Goal: Answer question/provide support: Share knowledge or assist other users

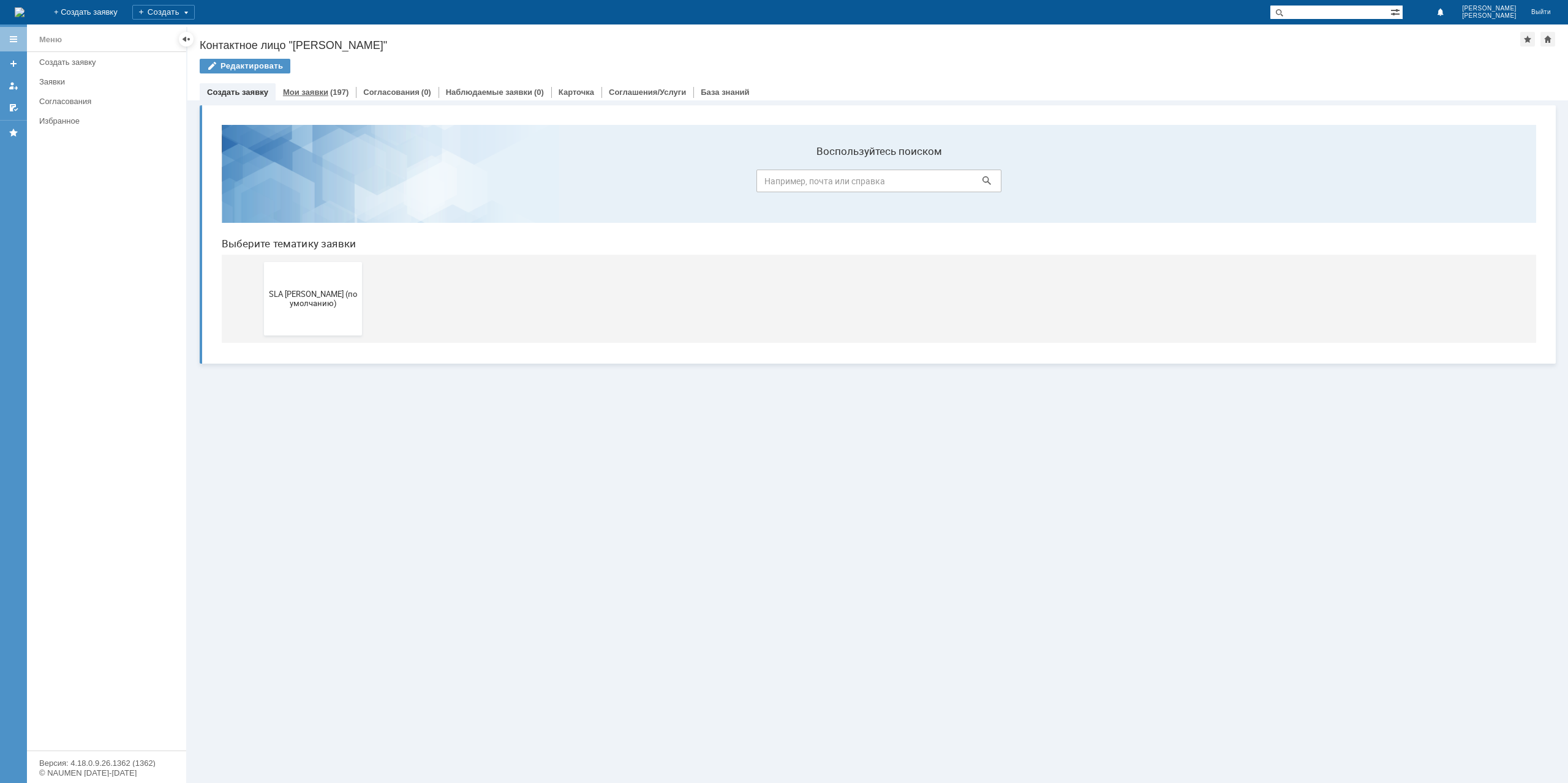
click at [312, 88] on link "Мои заявки" at bounding box center [305, 92] width 45 height 9
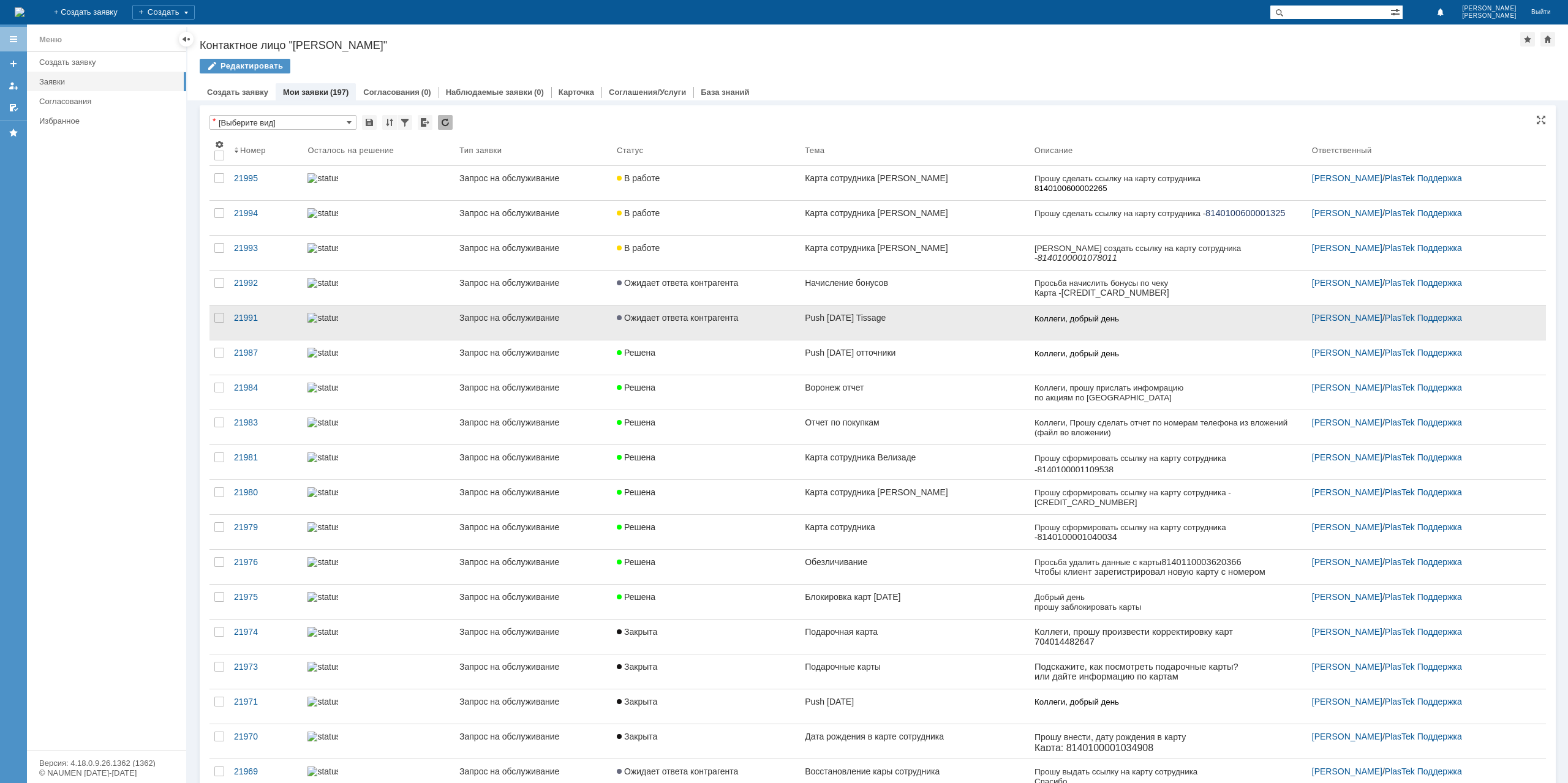
click at [741, 318] on div "Ожидает ответа контрагента" at bounding box center [706, 317] width 178 height 10
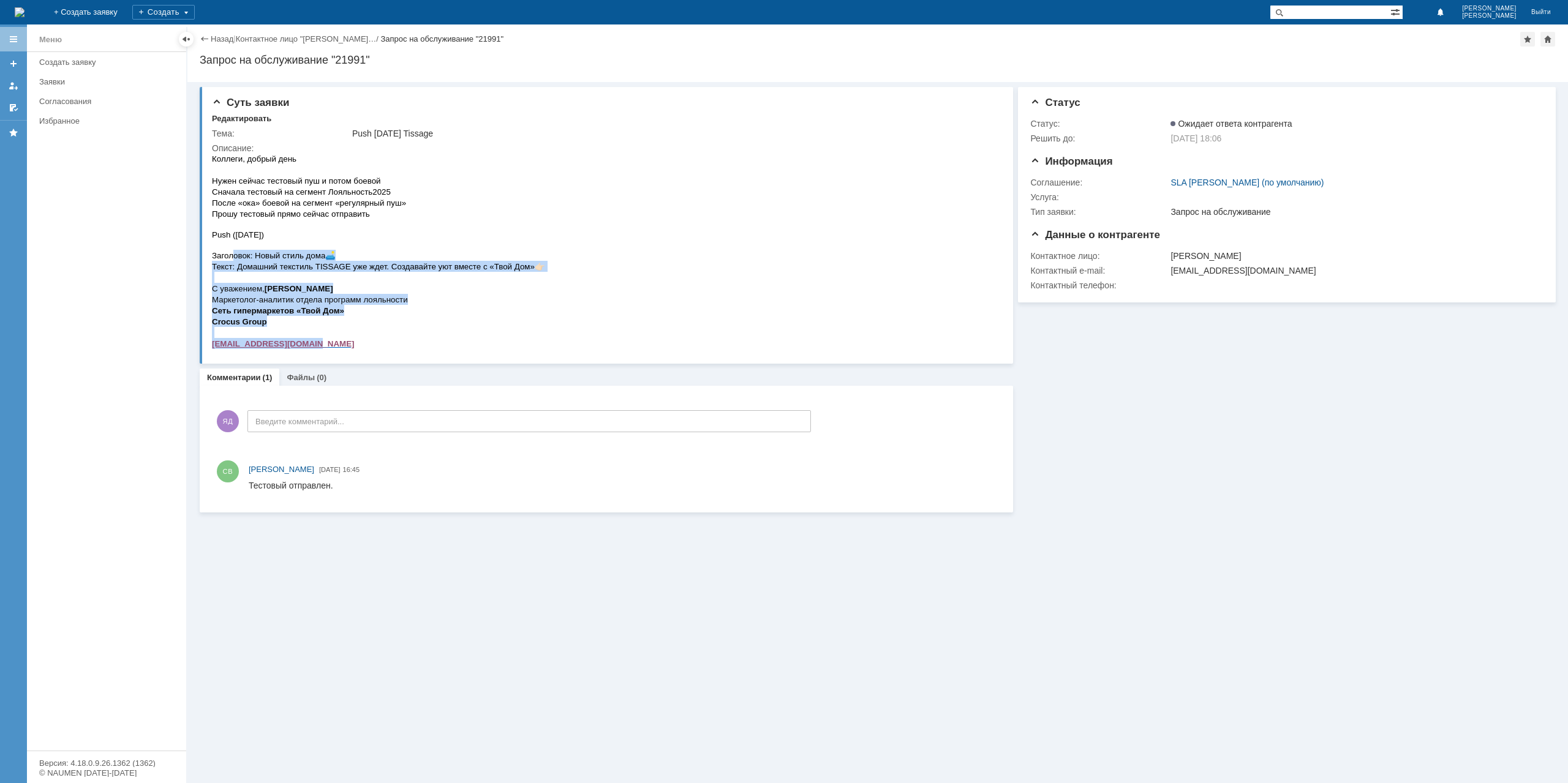
drag, startPoint x: 549, startPoint y: 267, endPoint x: 235, endPoint y: 255, distance: 314.2
click at [235, 255] on html "Коллеги, добрый день Нужен сейчас тестовый пуш и потом боевой Сначала тестовый …" at bounding box center [603, 251] width 783 height 196
drag, startPoint x: 235, startPoint y: 255, endPoint x: 229, endPoint y: 258, distance: 6.7
click at [234, 256] on span "Заголовок: Новый стиль дома" at bounding box center [268, 255] width 113 height 9
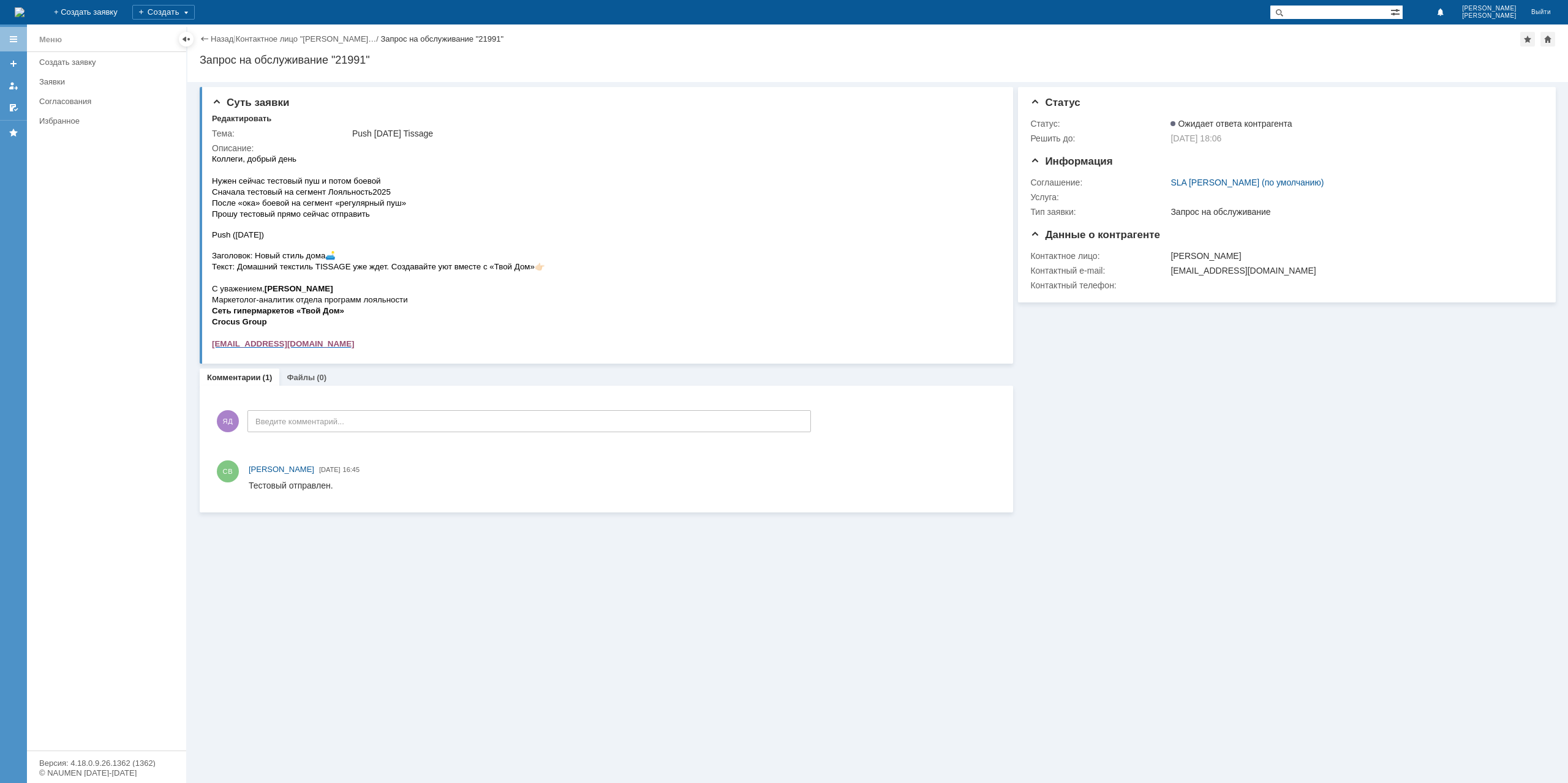
click at [213, 254] on span "Заголовок: Новый стиль дома" at bounding box center [268, 255] width 113 height 9
click at [214, 255] on span "Заголовок: Новый стиль дома" at bounding box center [268, 255] width 113 height 9
drag, startPoint x: 214, startPoint y: 252, endPoint x: 544, endPoint y: 268, distance: 330.4
click at [544, 268] on div "Коллеги, добрый день Нужен сейчас тестовый пуш и потом боевой Сначала тестовый …" at bounding box center [378, 251] width 333 height 196
copy div "Заголовок: Новый стиль дома 🛋 ️ Текст: Домашний текстиль TISSAGE уже ждет. Созд…"
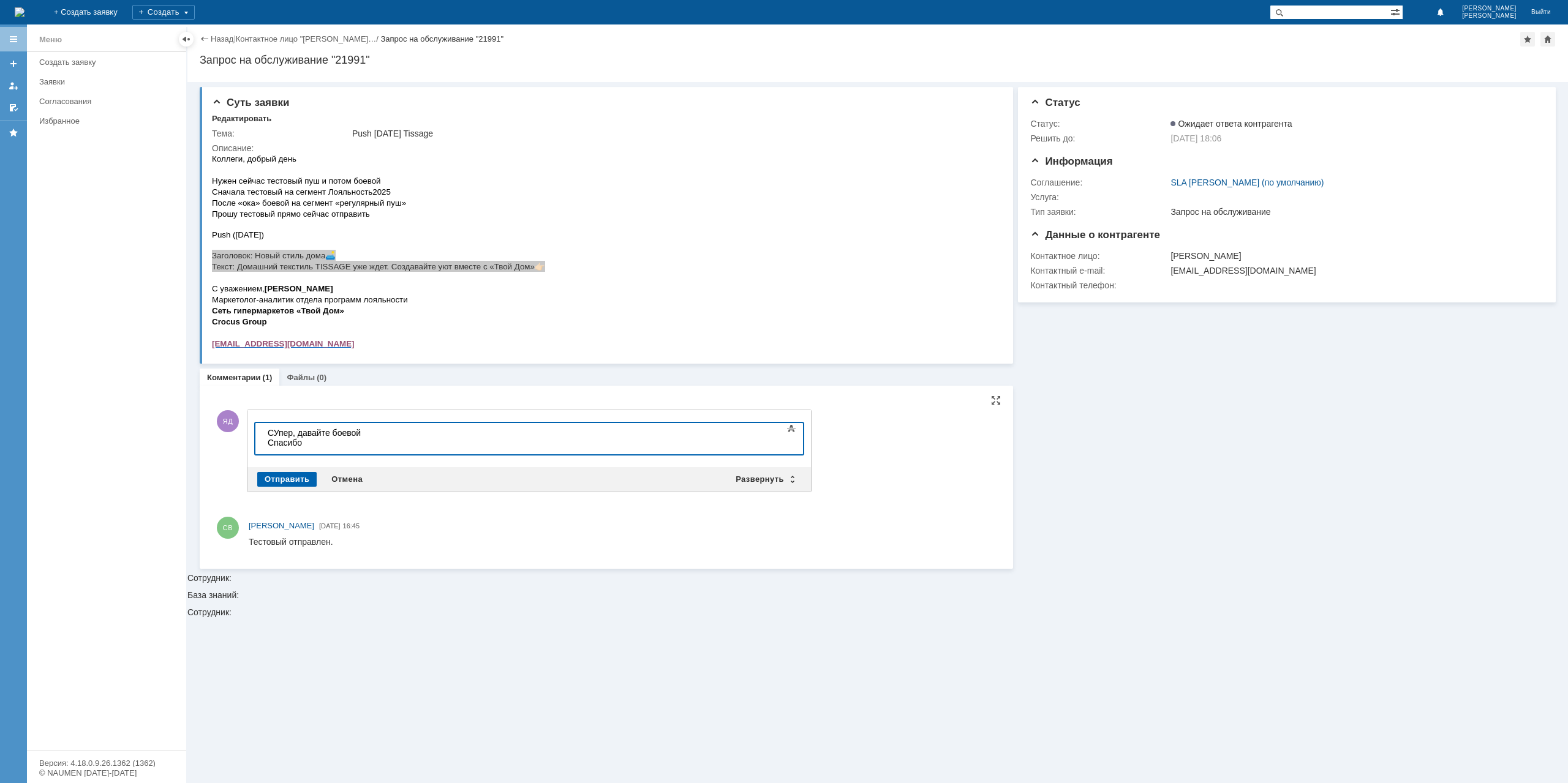
click at [291, 480] on div "Отправить" at bounding box center [287, 479] width 59 height 15
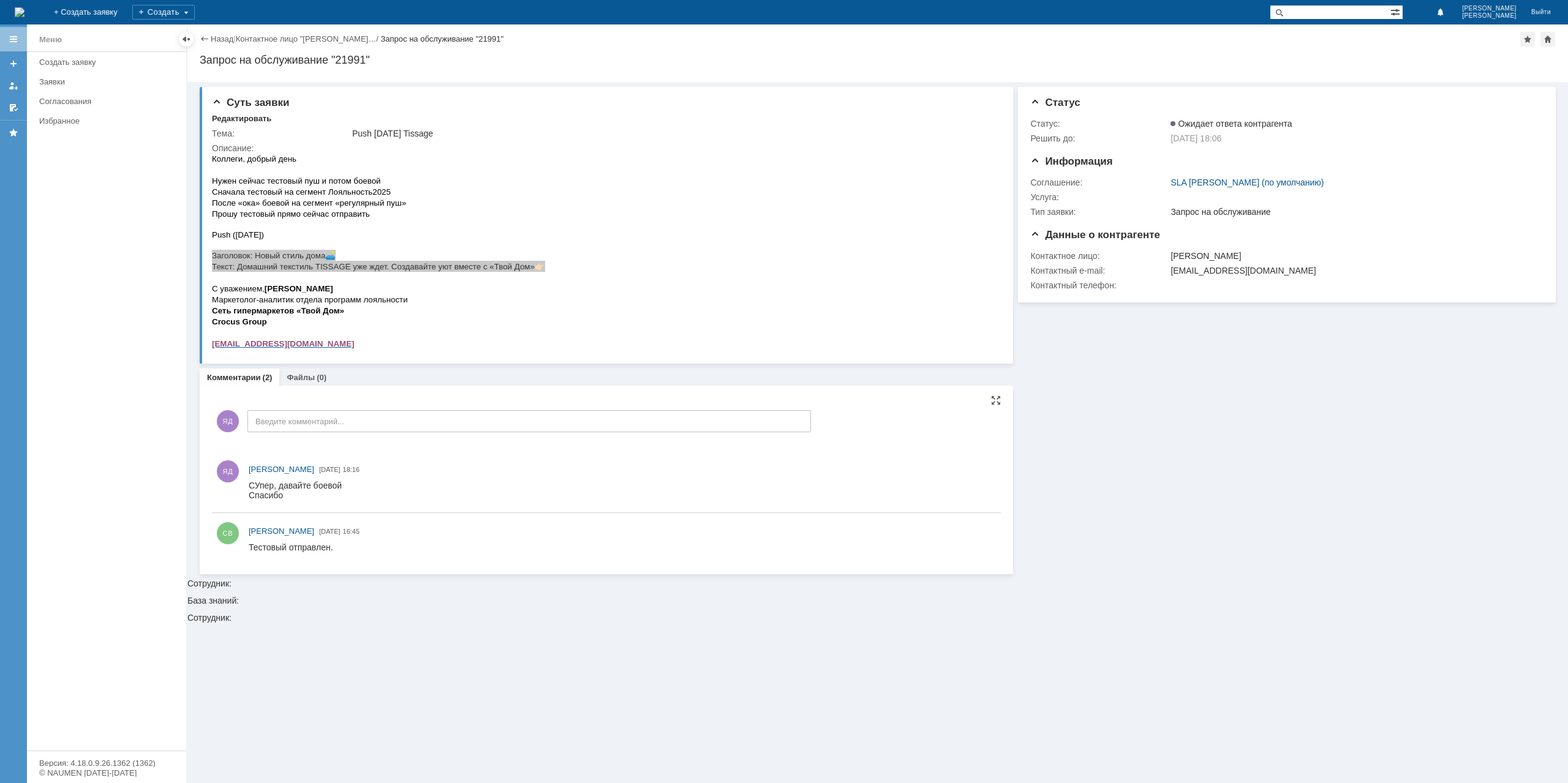
click at [230, 32] on div "Назад | Контактное лицо "[PERSON_NAME]… / Запрос на обслуживание "21991"" at bounding box center [877, 39] width 1356 height 15
click at [226, 37] on link "Назад" at bounding box center [222, 39] width 23 height 9
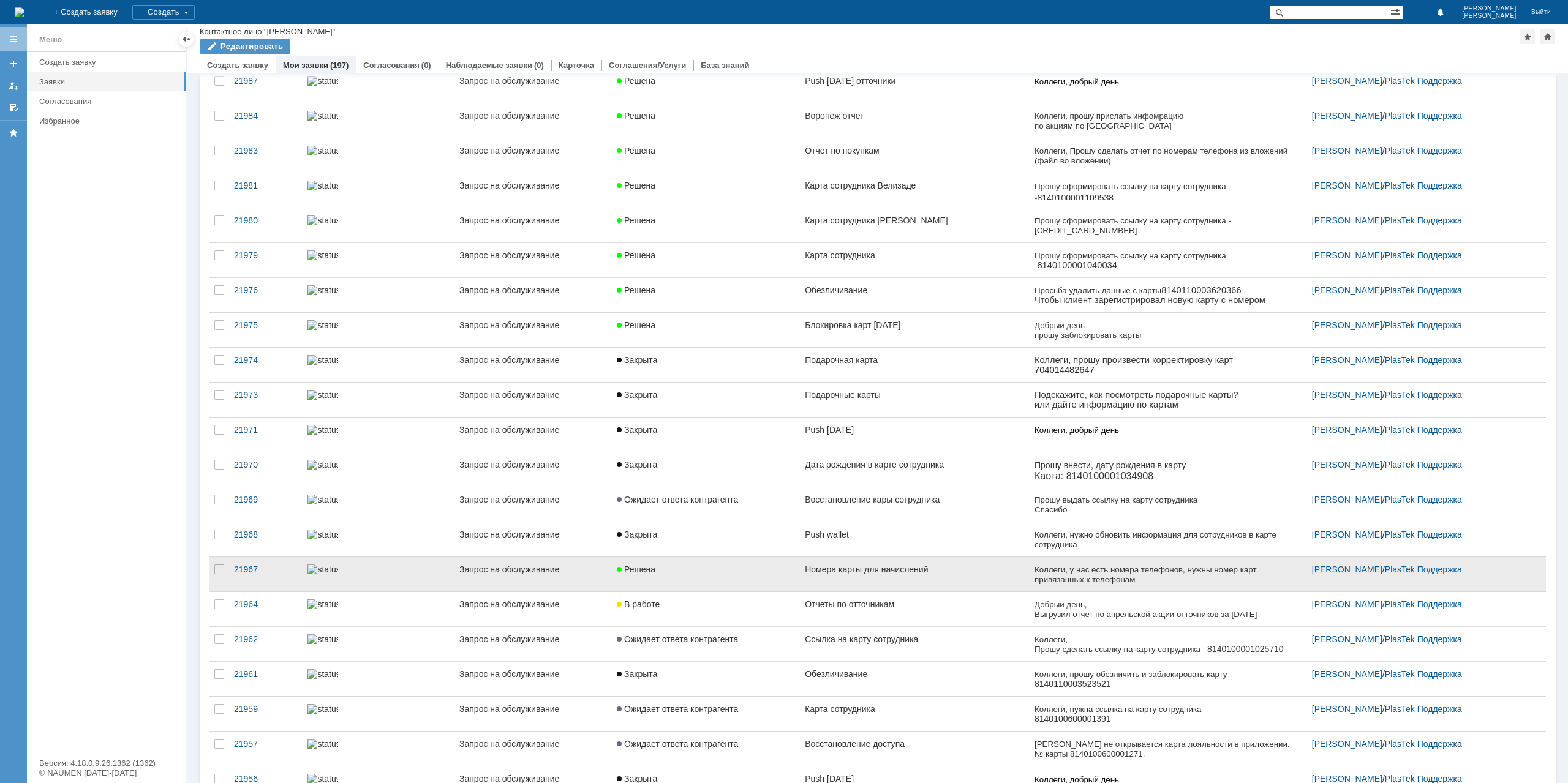
click at [914, 574] on link "Номера карты для начислений" at bounding box center [914, 575] width 230 height 34
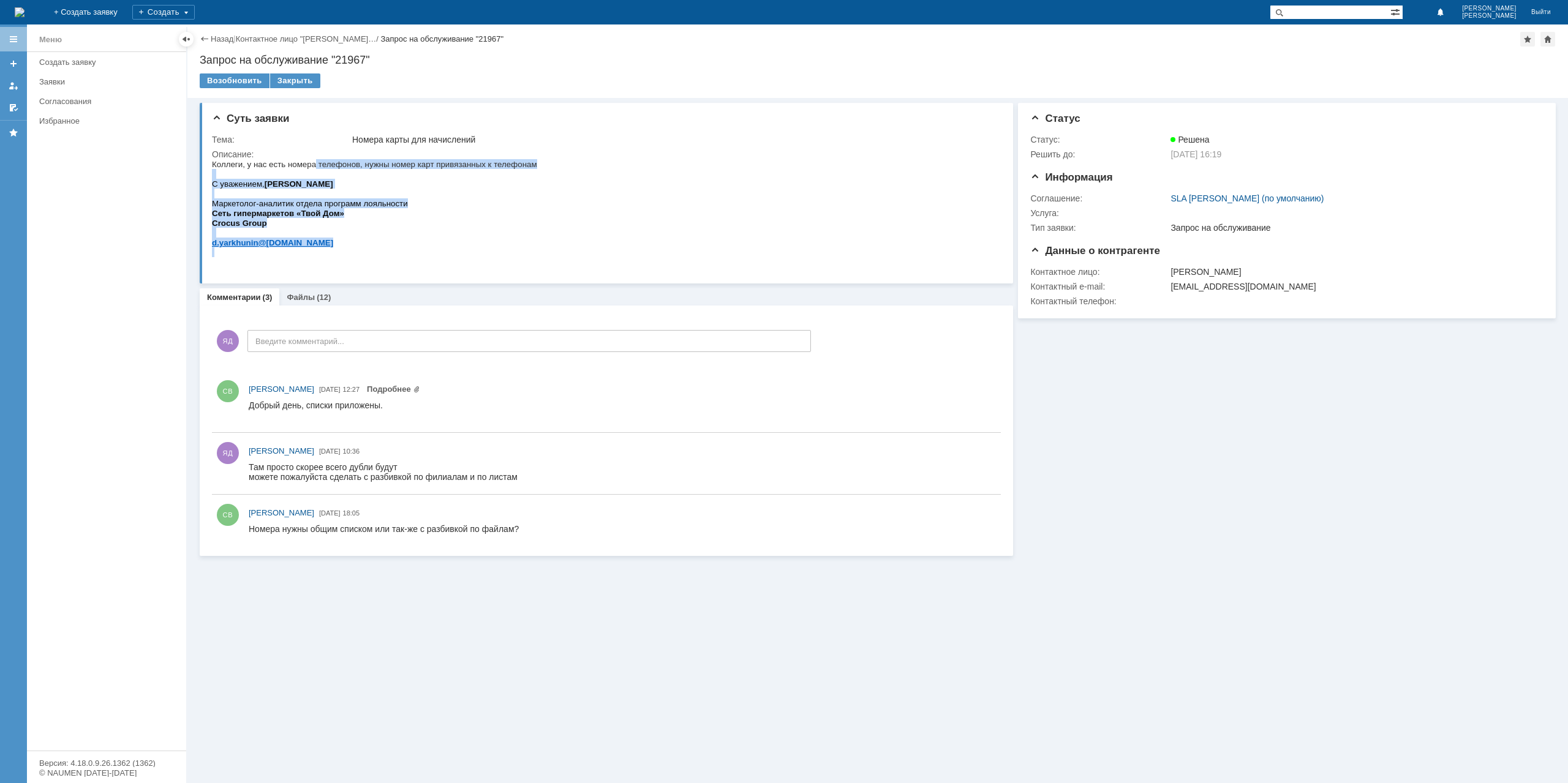
drag, startPoint x: 545, startPoint y: 160, endPoint x: 316, endPoint y: 162, distance: 229.0
click at [316, 162] on html "Коллеги, у нас есть номера телефонов, нужны номер карт привязанных к телефонам …" at bounding box center [603, 208] width 783 height 98
click at [316, 162] on span "Коллеги, у нас есть номера телефонов, нужны номер карт привязанных к телефонам" at bounding box center [374, 164] width 325 height 9
drag, startPoint x: 213, startPoint y: 163, endPoint x: 537, endPoint y: 165, distance: 324.0
click at [537, 165] on span "Коллеги, у нас есть номера телефонов, нужны номер карт привязанных к телефонам" at bounding box center [374, 164] width 325 height 9
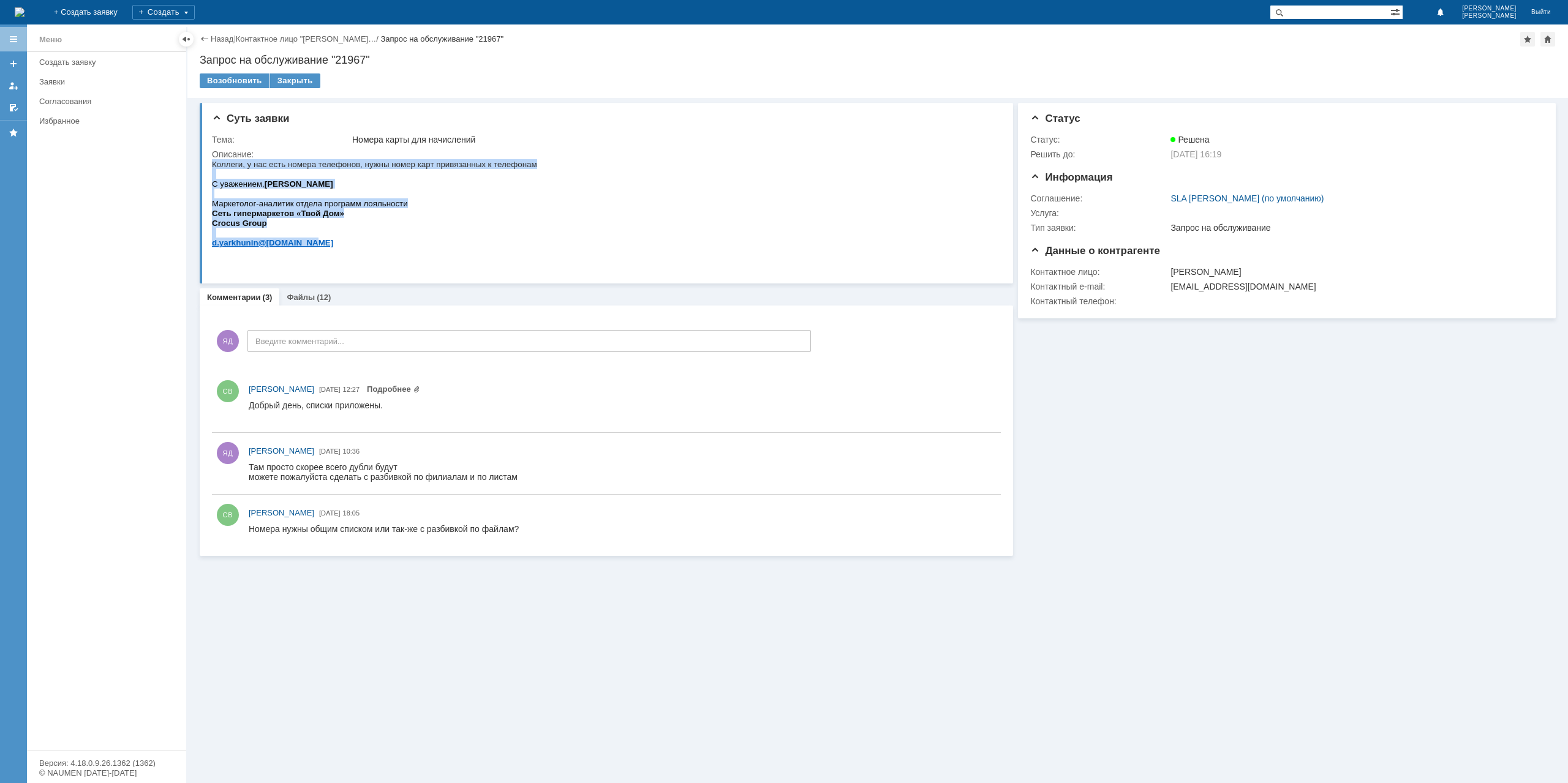
drag, startPoint x: 289, startPoint y: 220, endPoint x: 422, endPoint y: 325, distance: 169.5
click at [212, 166] on html "Коллеги, у нас есть номера телефонов, нужны номер карт привязанных к телефонам …" at bounding box center [603, 208] width 783 height 98
copy div "Коллеги, у нас есть номера телефонов, нужны номер карт привязанных к телефонам …"
